Goal: Check status: Check status

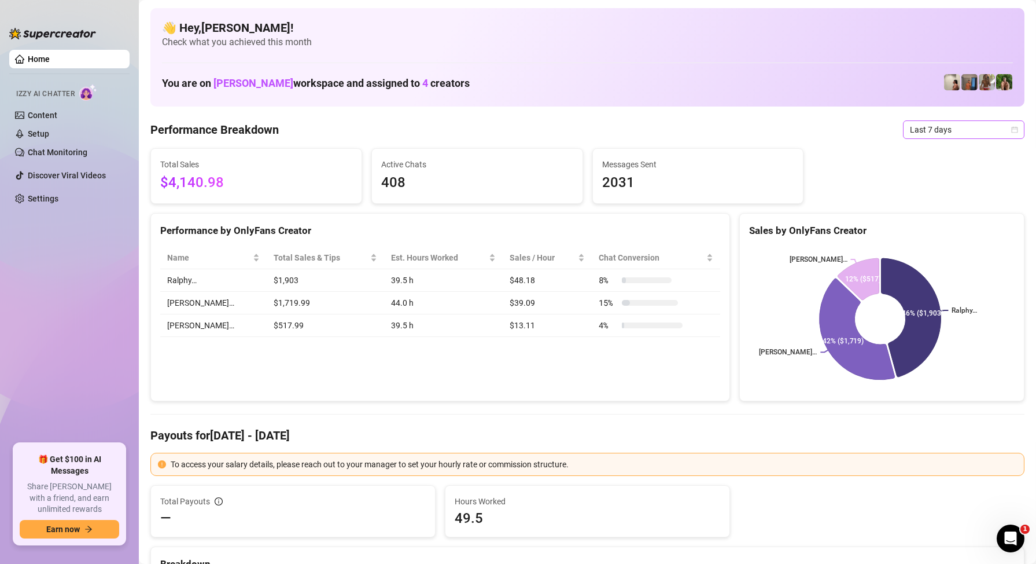
click at [933, 128] on span "Last 7 days" at bounding box center [964, 129] width 108 height 17
click at [537, 365] on div "Performance by OnlyFans Creator Name Total Sales & Tips Est. Hours Worked Sales…" at bounding box center [440, 307] width 580 height 189
drag, startPoint x: 82, startPoint y: 245, endPoint x: 5, endPoint y: 76, distance: 185.6
click at [82, 245] on ul "Home Izzy AI Chatter Content Setup Chat Monitoring Discover Viral Videos Settin…" at bounding box center [69, 241] width 120 height 393
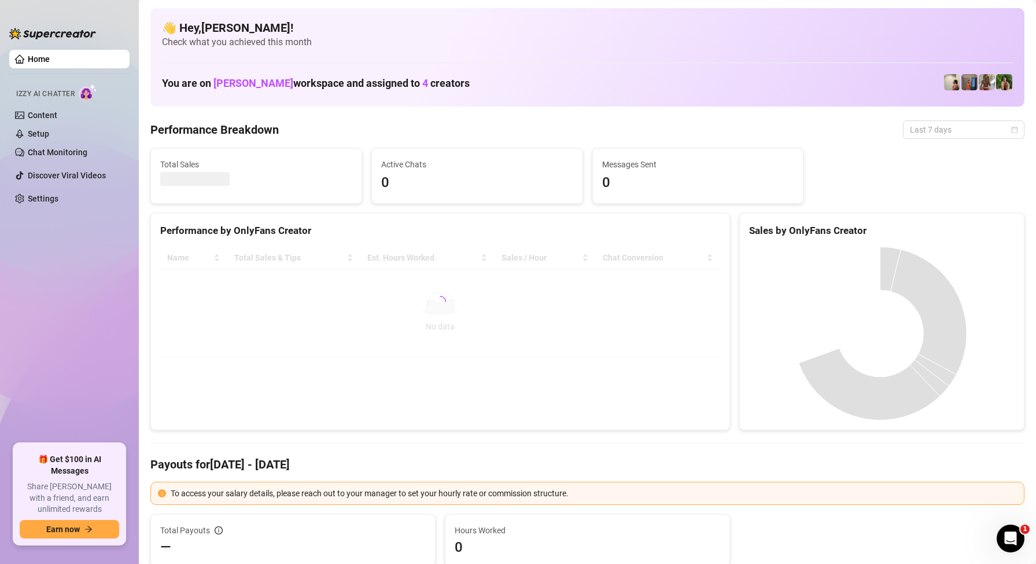
drag, startPoint x: 959, startPoint y: 132, endPoint x: 959, endPoint y: 149, distance: 16.2
click at [959, 132] on span "Last 7 days" at bounding box center [964, 129] width 108 height 17
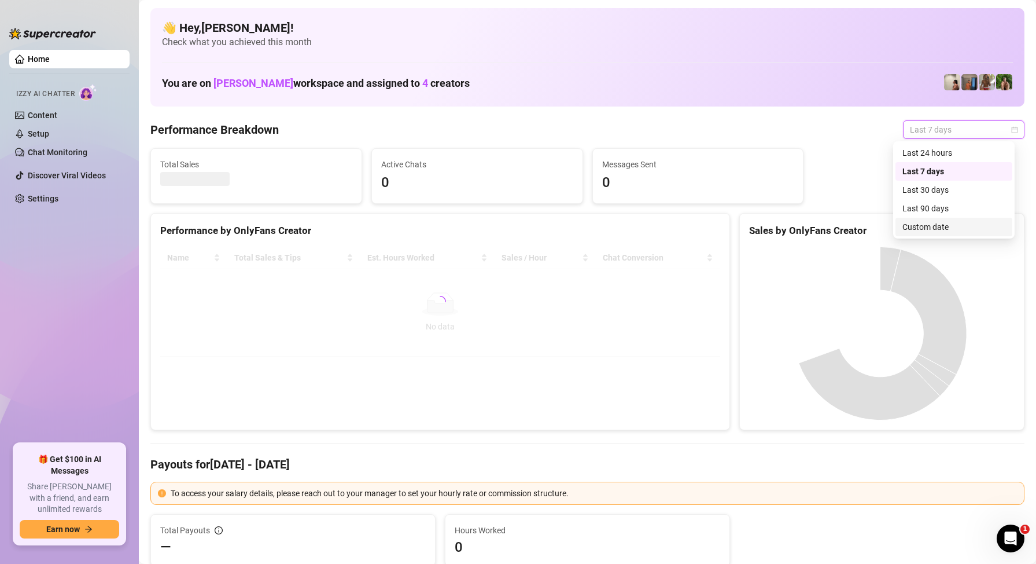
click at [947, 229] on div "Custom date" at bounding box center [954, 226] width 103 height 13
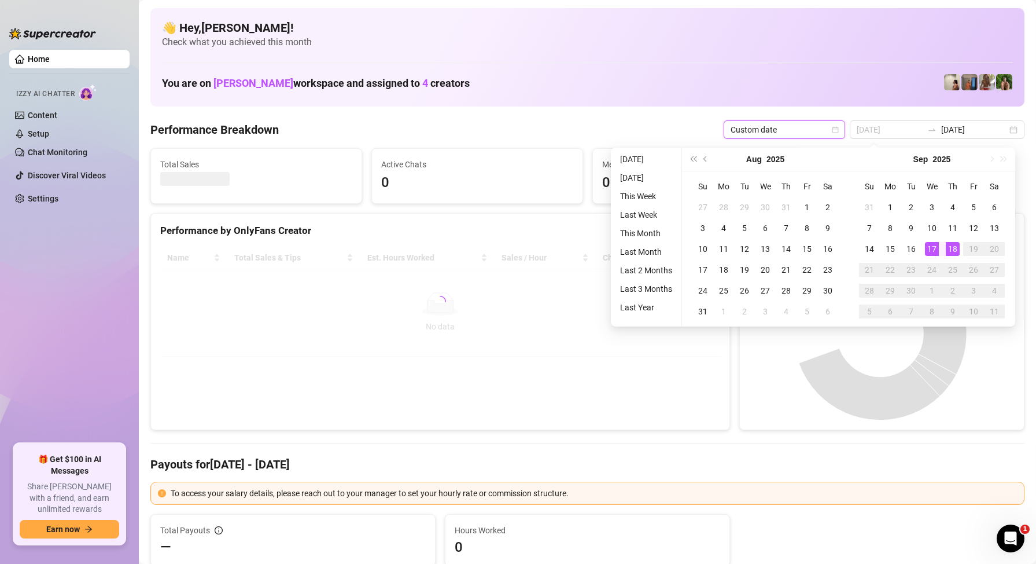
type input "[DATE]"
click at [957, 250] on div "18" at bounding box center [953, 249] width 14 height 14
type input "2025-09-18"
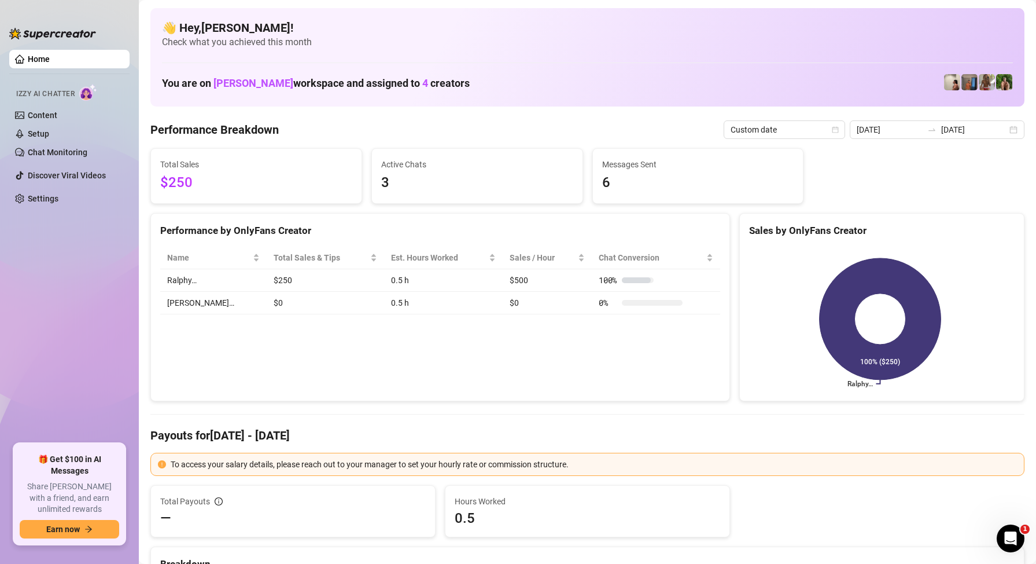
click at [410, 362] on div "Performance by OnlyFans Creator Name Total Sales & Tips Est. Hours Worked Sales…" at bounding box center [440, 307] width 580 height 189
click at [943, 131] on input "2025-09-18" at bounding box center [974, 129] width 66 height 13
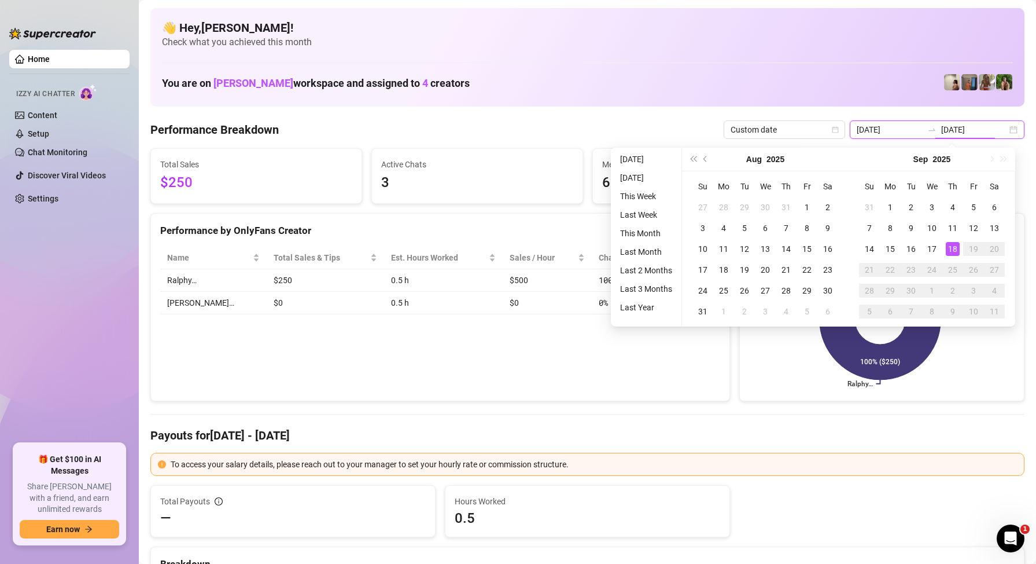
type input "2025-09-17"
type input "2025-09-18"
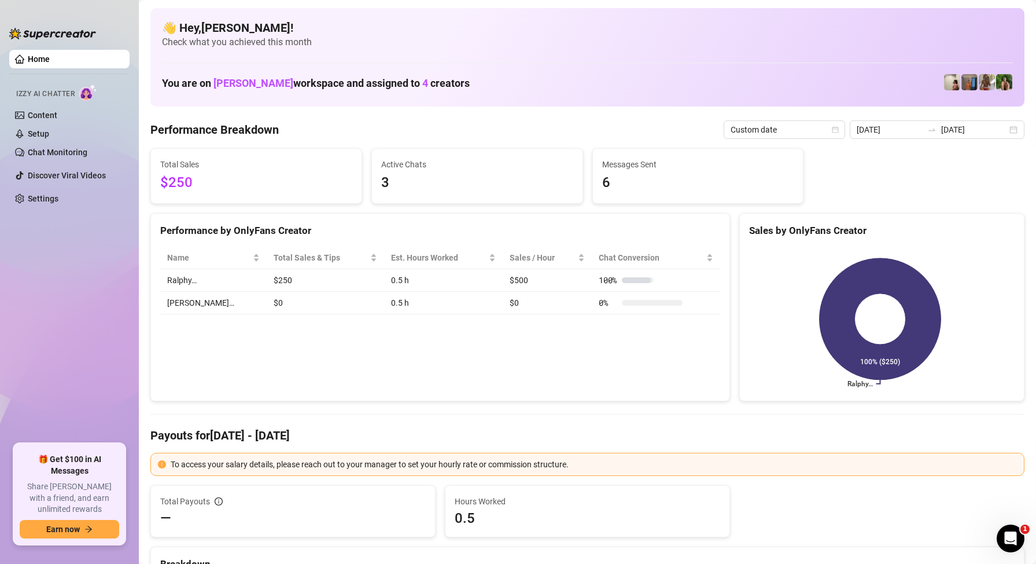
click at [255, 349] on div "Performance by OnlyFans Creator Name Total Sales & Tips Est. Hours Worked Sales…" at bounding box center [440, 307] width 580 height 189
